Goal: Transaction & Acquisition: Book appointment/travel/reservation

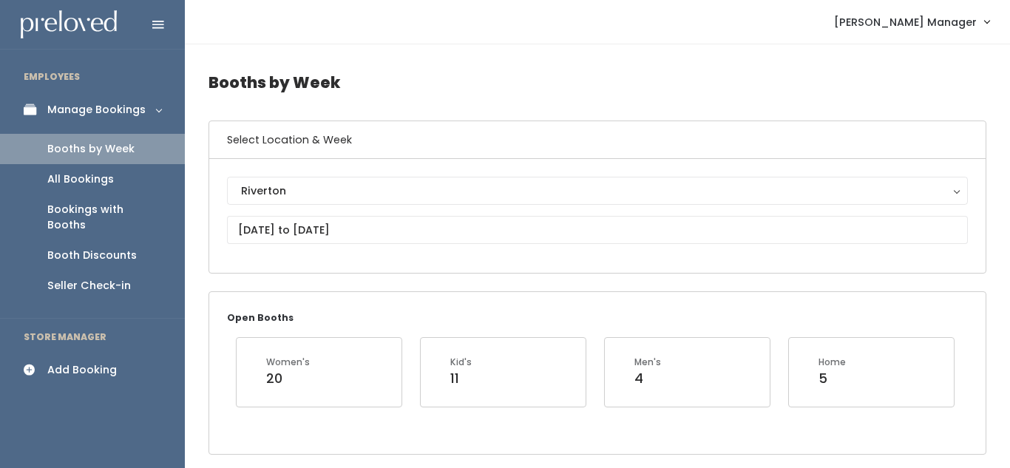
click at [73, 362] on div "Add Booking" at bounding box center [81, 370] width 69 height 16
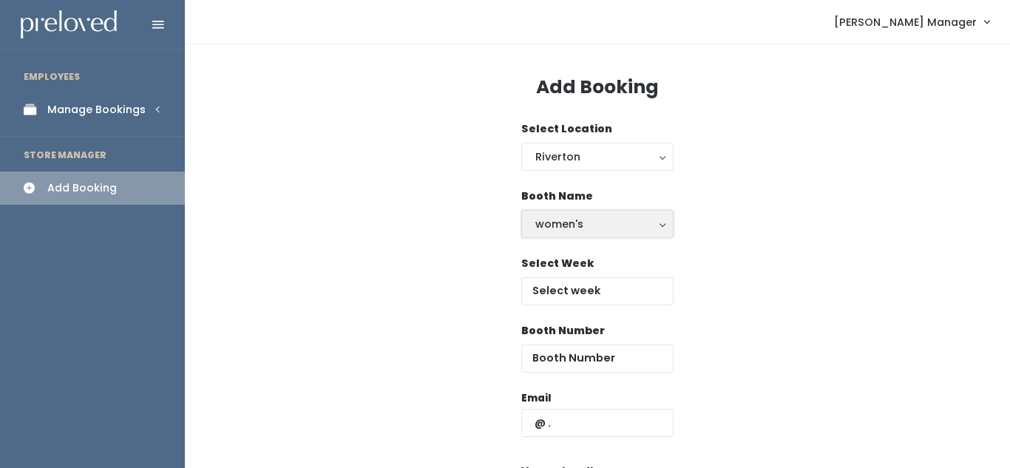
click at [574, 222] on div "women's" at bounding box center [597, 224] width 124 height 16
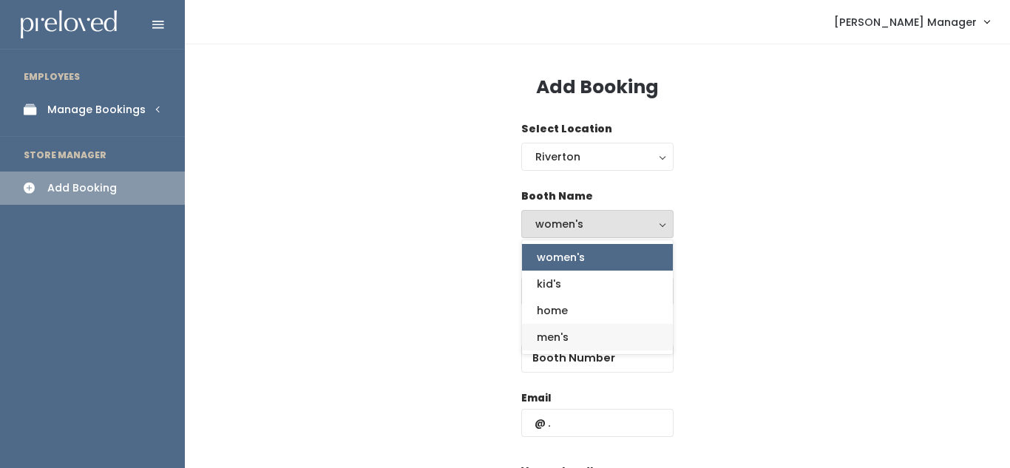
click at [565, 341] on span "men's" at bounding box center [553, 337] width 32 height 16
select select "mens"
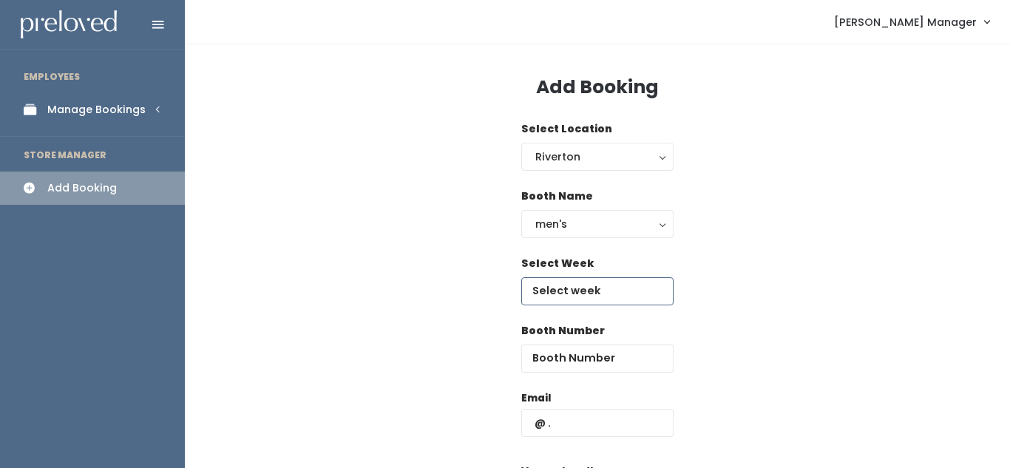
click at [582, 292] on input "text" at bounding box center [597, 291] width 152 height 28
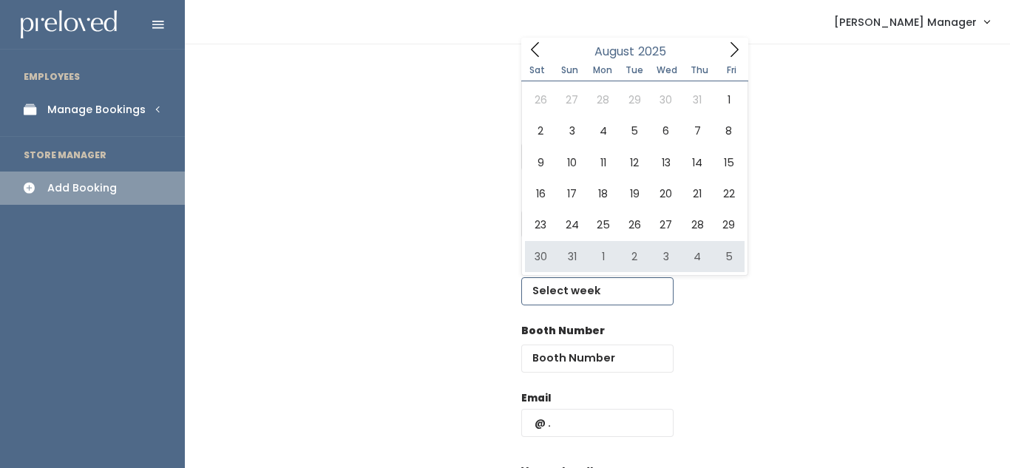
type input "August 30 to September 5"
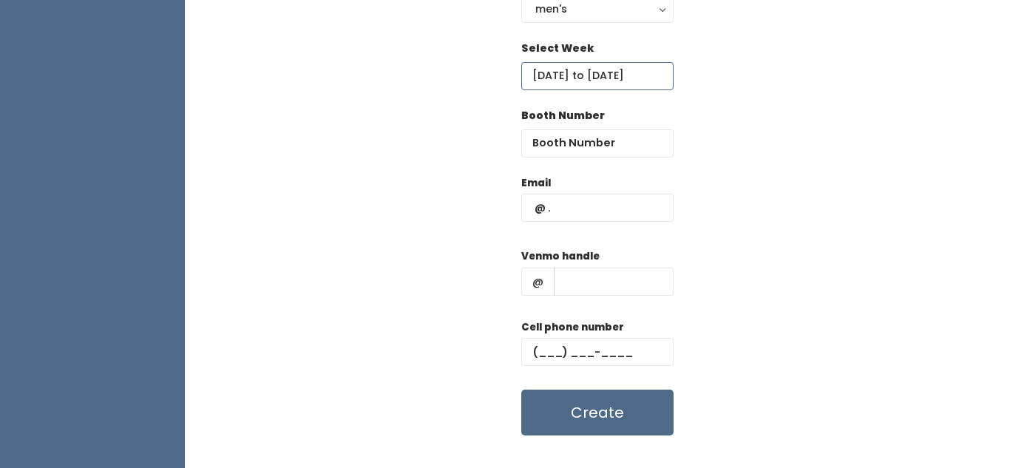
scroll to position [221, 0]
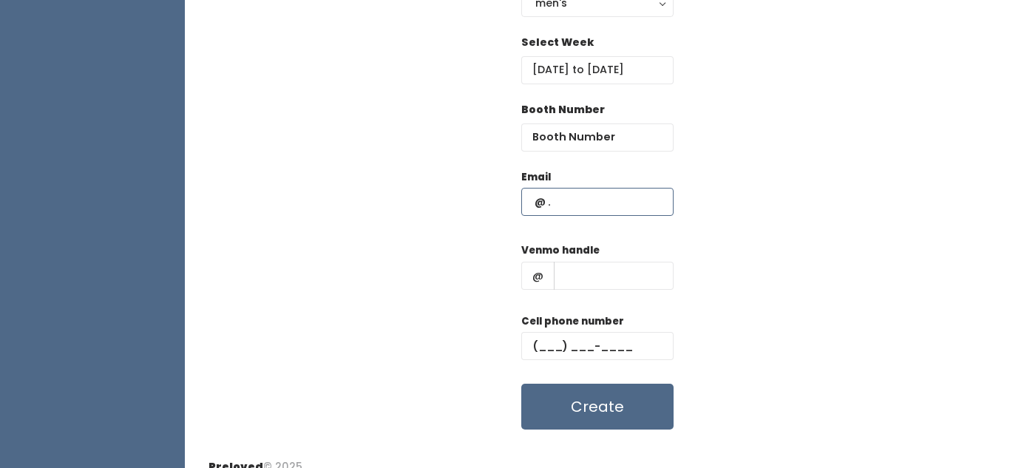
click at [557, 209] on input "text" at bounding box center [597, 202] width 152 height 28
click at [571, 200] on input "text" at bounding box center [597, 202] width 152 height 28
type input "[EMAIL_ADDRESS][DOMAIN_NAME]"
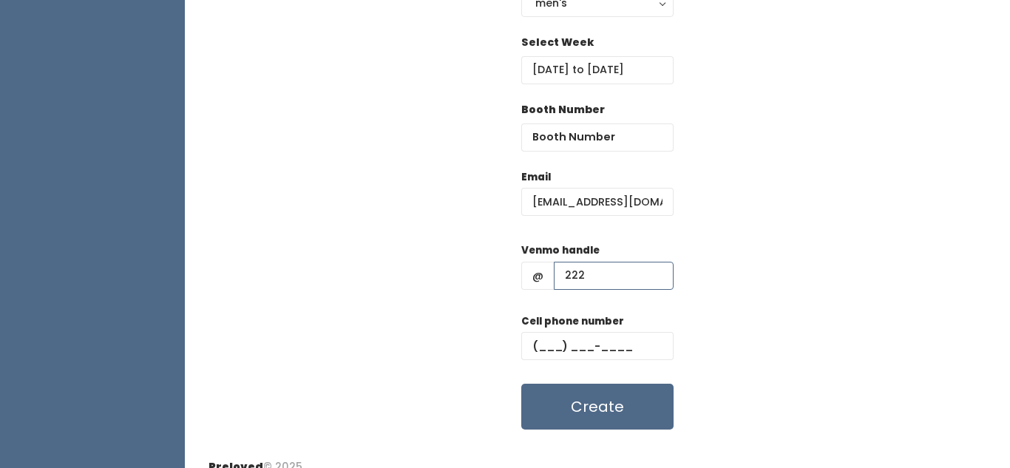
type input "222"
type input "(222) ___-____"
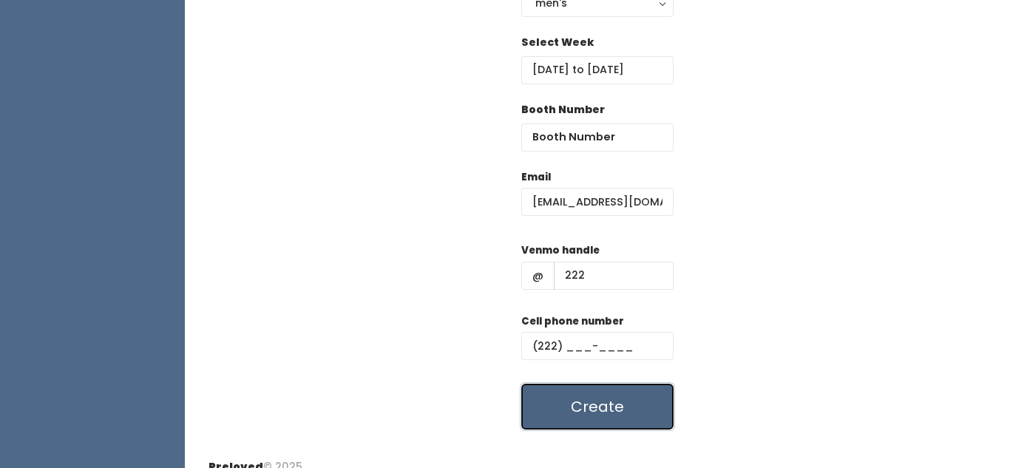
click at [591, 402] on button "Create" at bounding box center [597, 407] width 152 height 46
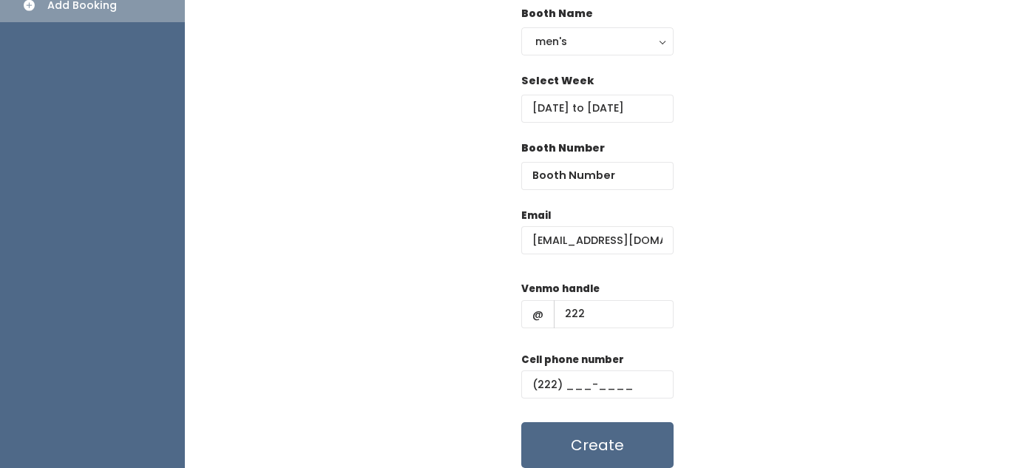
scroll to position [163, 0]
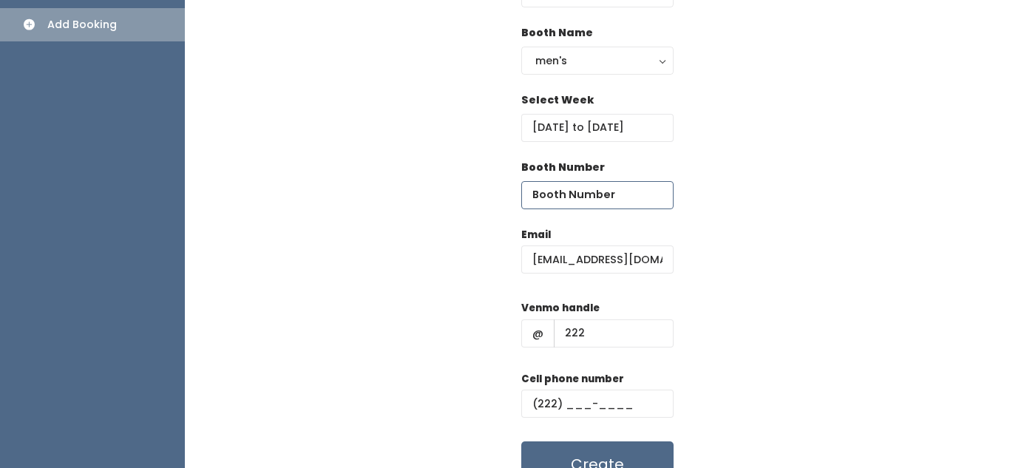
click at [580, 198] on input "number" at bounding box center [597, 195] width 152 height 28
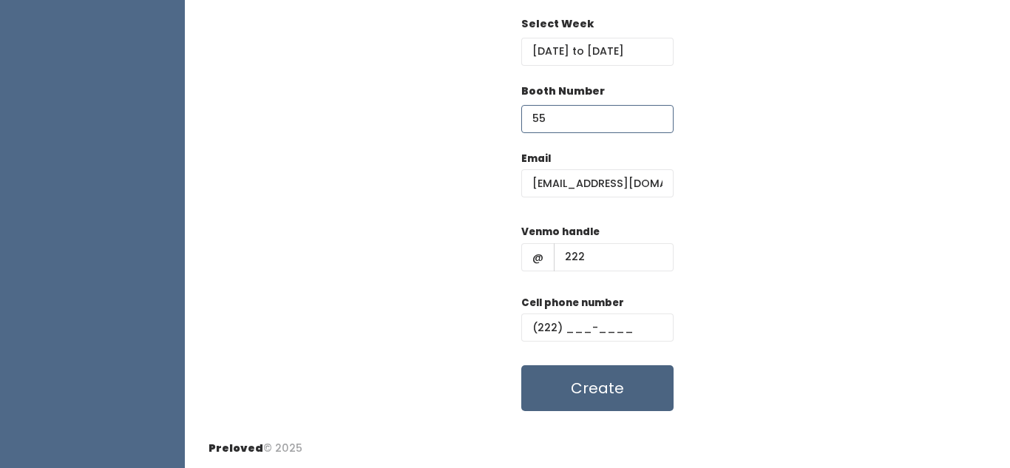
type input "55"
click at [592, 396] on button "Create" at bounding box center [597, 388] width 152 height 46
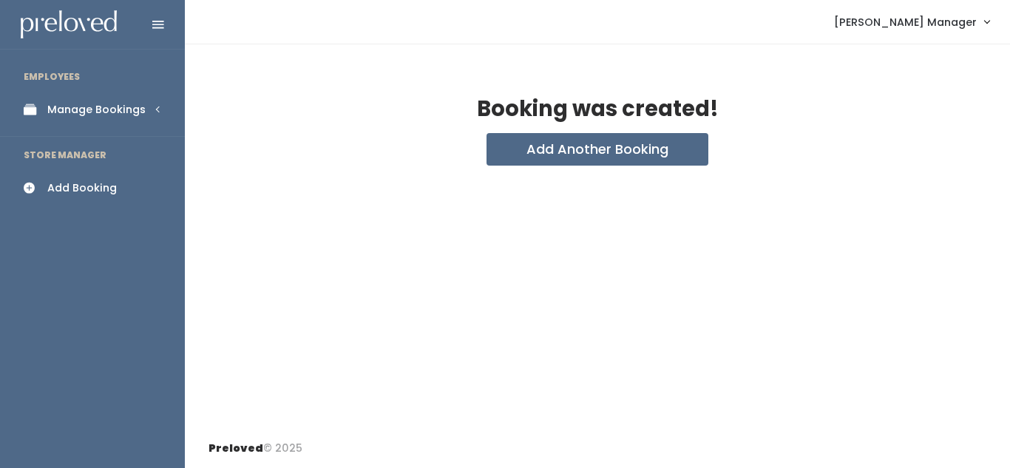
click at [79, 115] on div "Manage Bookings" at bounding box center [96, 110] width 98 height 16
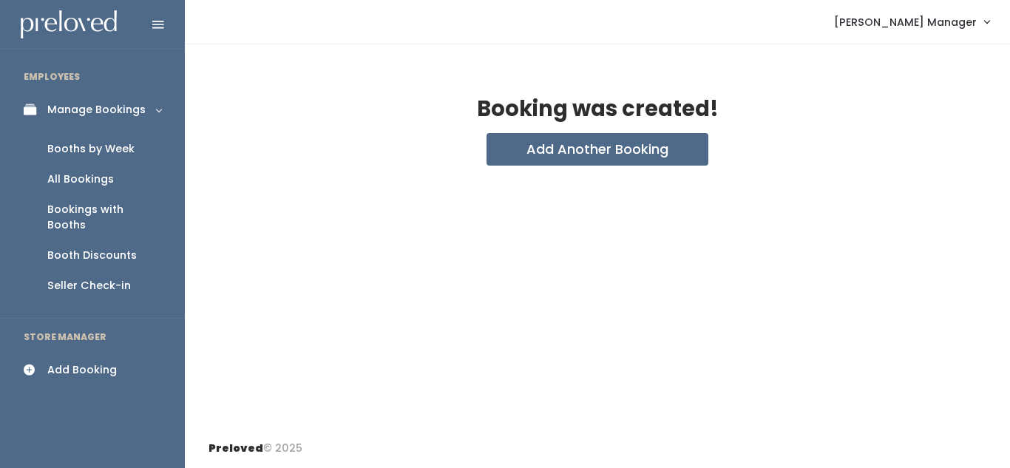
click at [98, 149] on div "Booths by Week" at bounding box center [90, 149] width 87 height 16
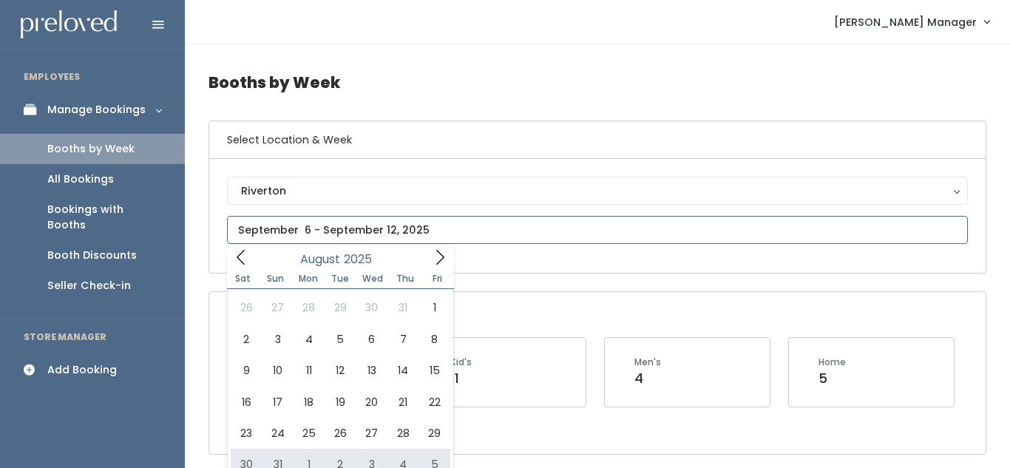
type input "August 30 to September 5"
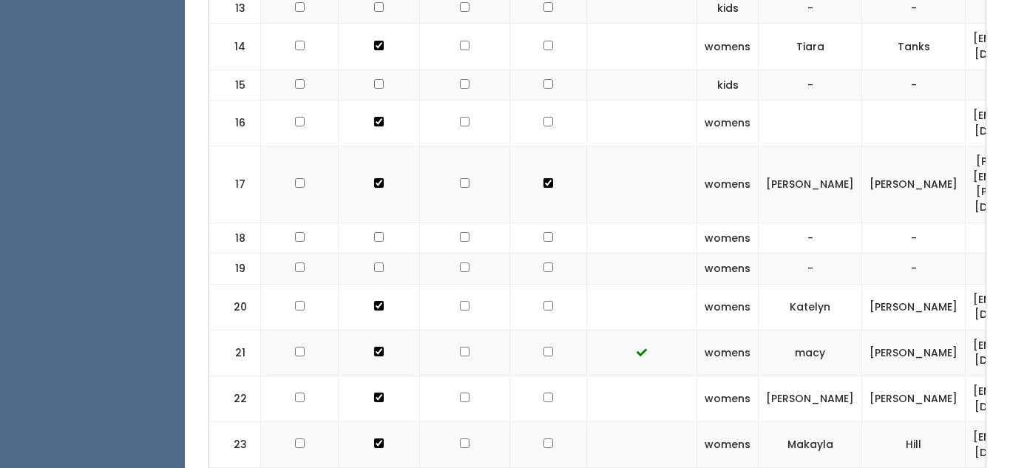
scroll to position [1233, 0]
